Goal: Find specific page/section: Find specific page/section

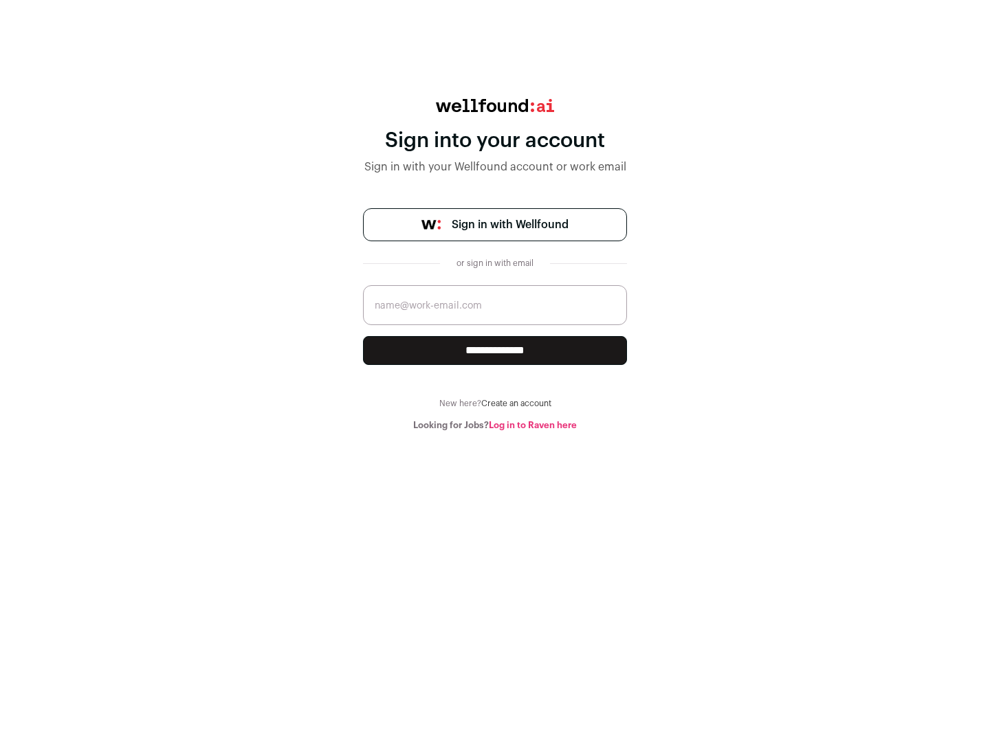
click at [509, 225] on span "Sign in with Wellfound" at bounding box center [510, 225] width 117 height 17
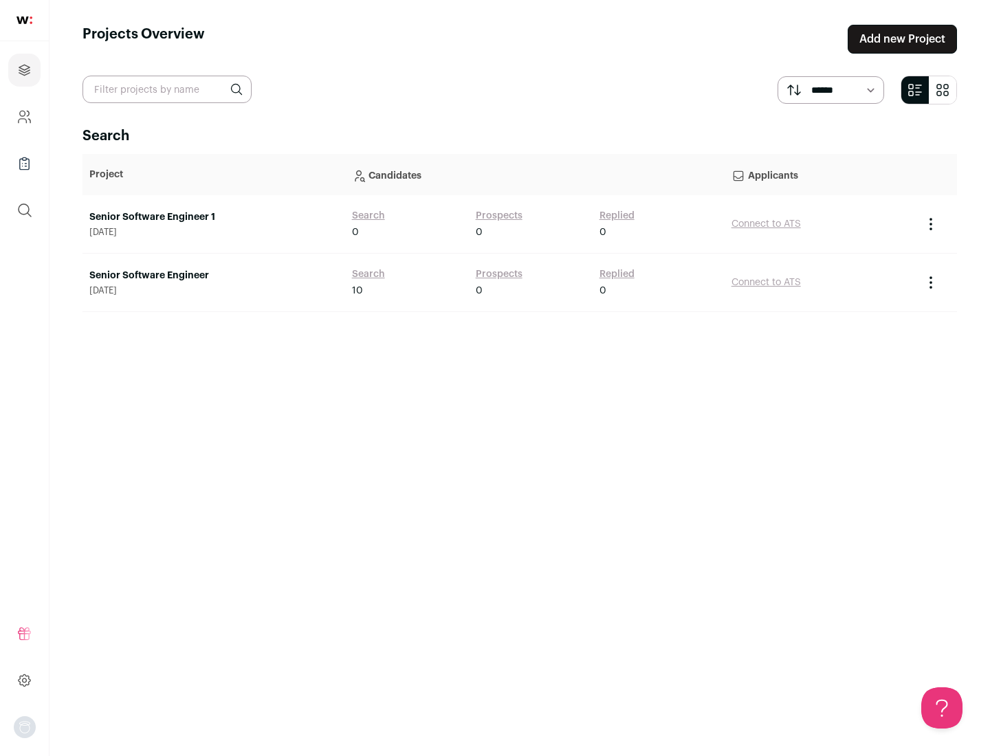
click at [213, 276] on link "Senior Software Engineer" at bounding box center [213, 276] width 249 height 14
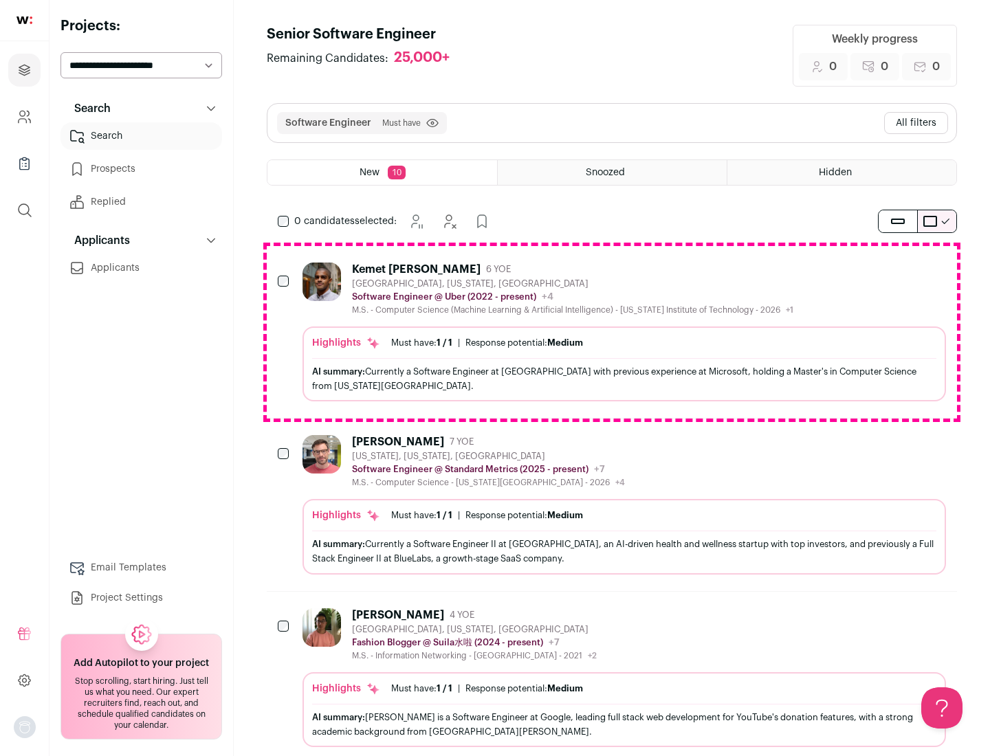
click at [612, 332] on div "Highlights Must have: 1 / 1 How many must haves have been fulfilled? | Response…" at bounding box center [625, 364] width 644 height 75
